Goal: Navigation & Orientation: Find specific page/section

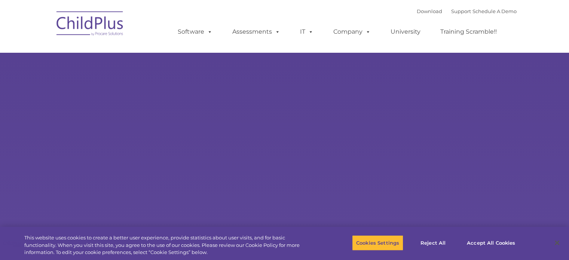
select select "MEDIUM"
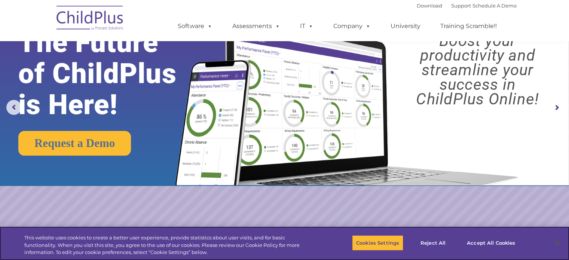
scroll to position [37, 0]
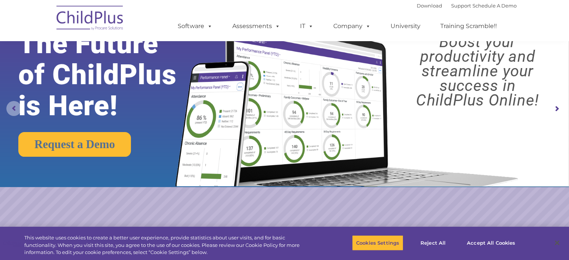
click at [9, 104] on rs-arrow at bounding box center [13, 108] width 15 height 15
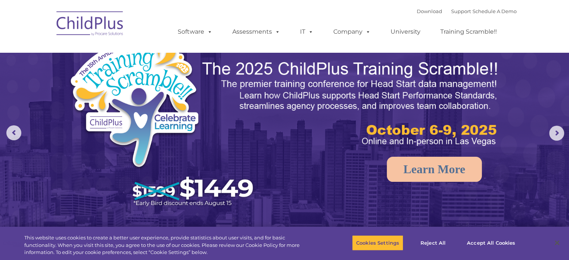
scroll to position [0, 0]
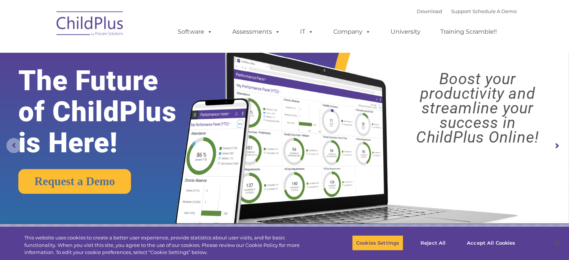
click at [12, 140] on rs-arrow at bounding box center [13, 145] width 15 height 15
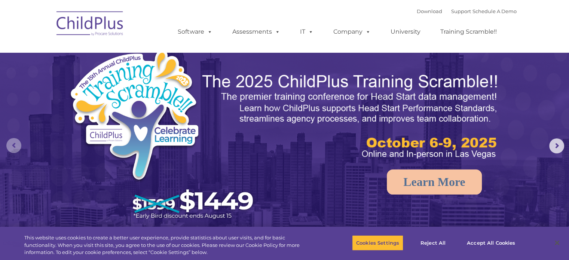
click at [12, 140] on rs-arrow at bounding box center [13, 145] width 15 height 15
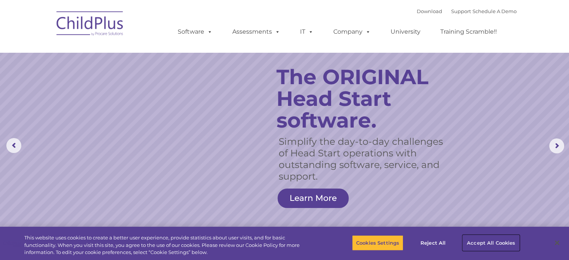
click at [487, 240] on button "Accept All Cookies" at bounding box center [490, 243] width 56 height 16
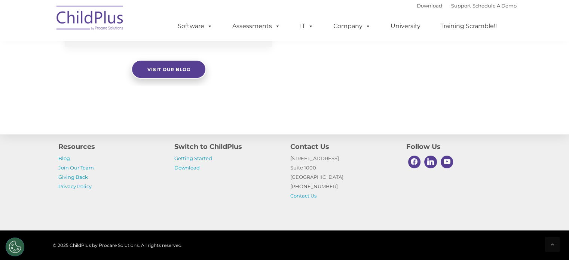
scroll to position [858, 0]
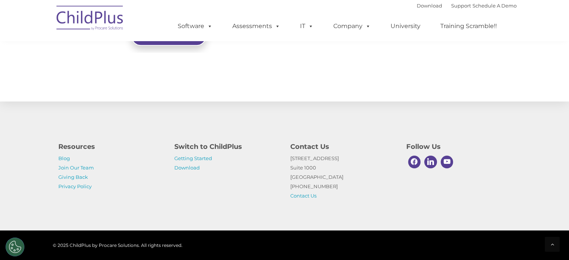
click at [106, 16] on img at bounding box center [90, 18] width 75 height 37
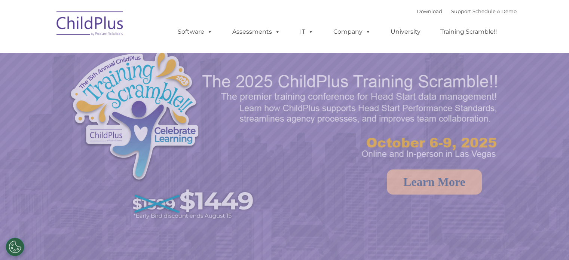
select select "MEDIUM"
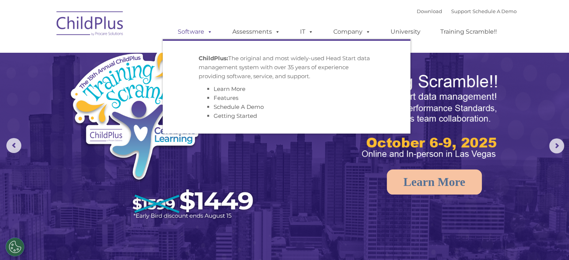
click at [197, 29] on link "Software" at bounding box center [195, 31] width 50 height 15
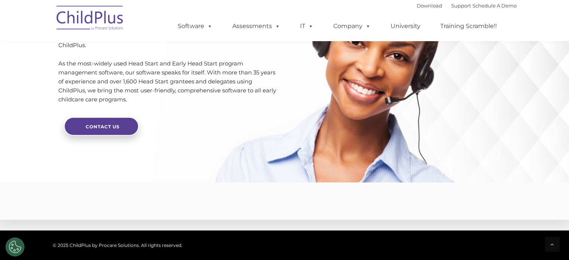
scroll to position [1856, 0]
